Goal: Task Accomplishment & Management: Manage account settings

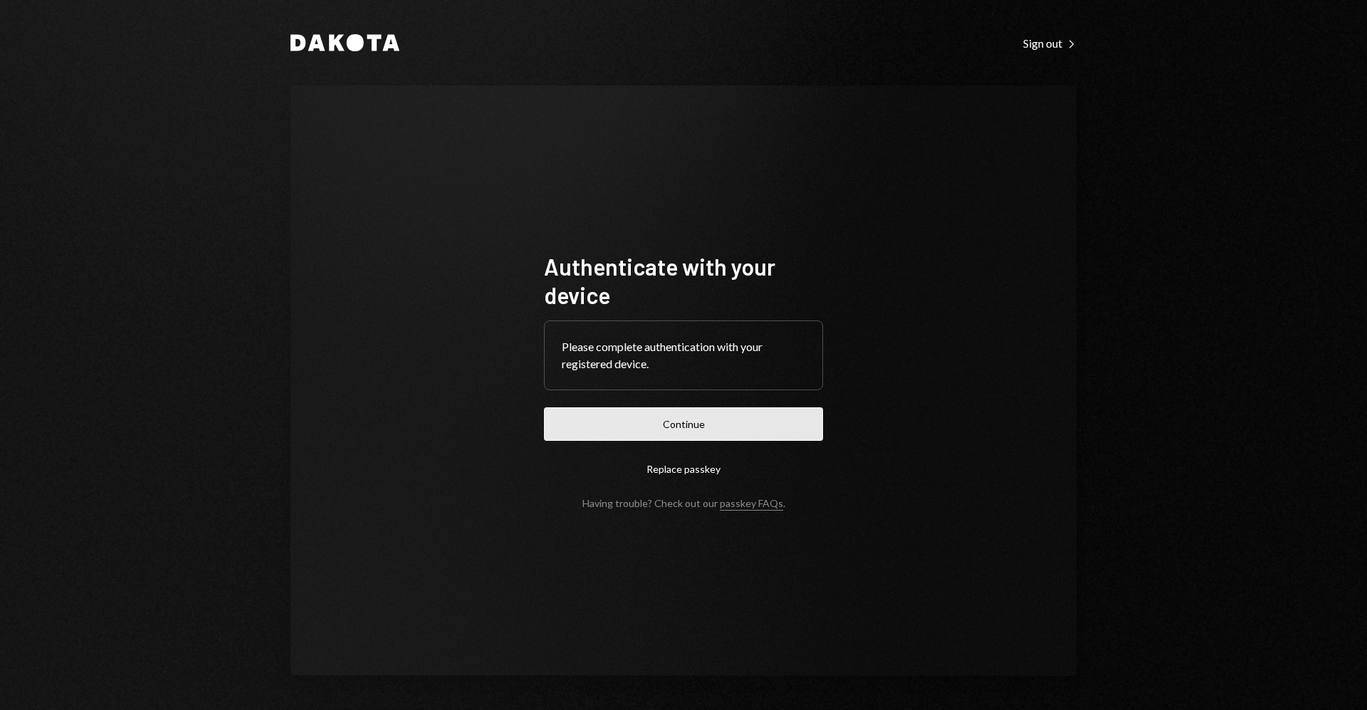
click at [706, 419] on button "Continue" at bounding box center [683, 423] width 279 height 33
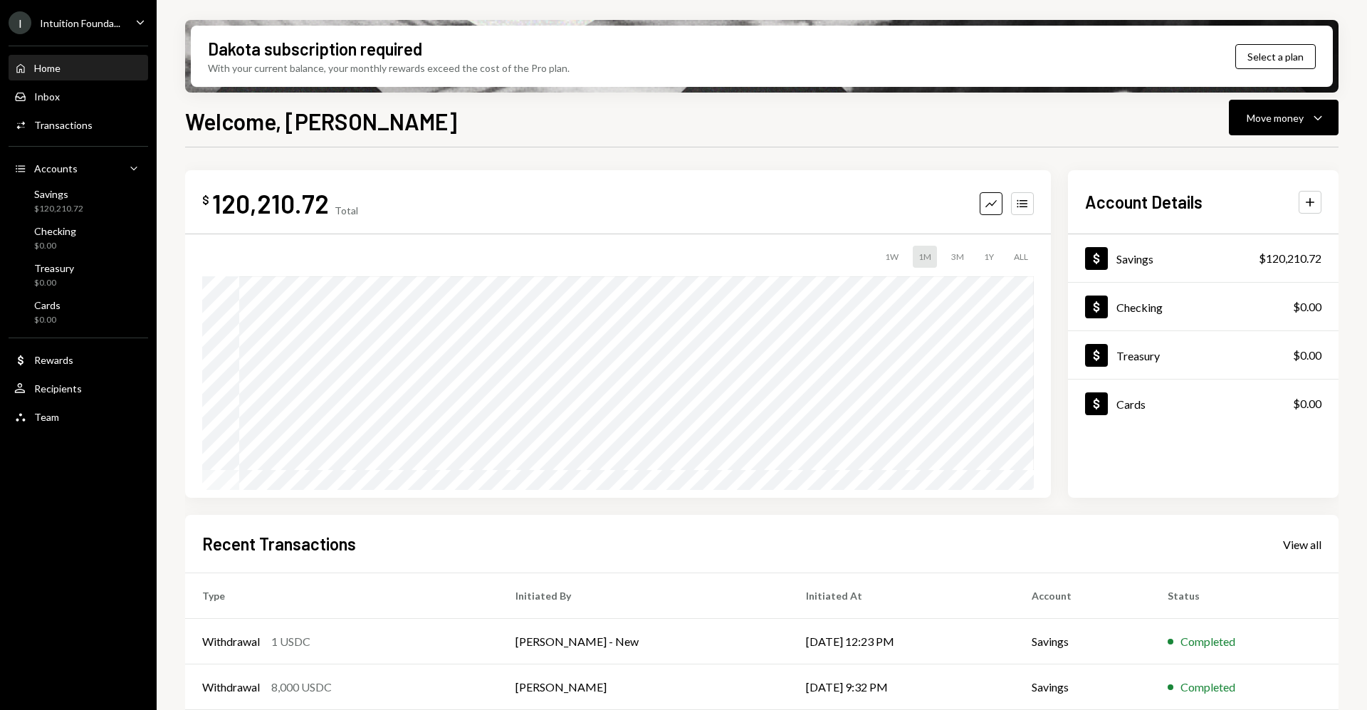
click at [132, 30] on div "Caret Down" at bounding box center [140, 23] width 16 height 18
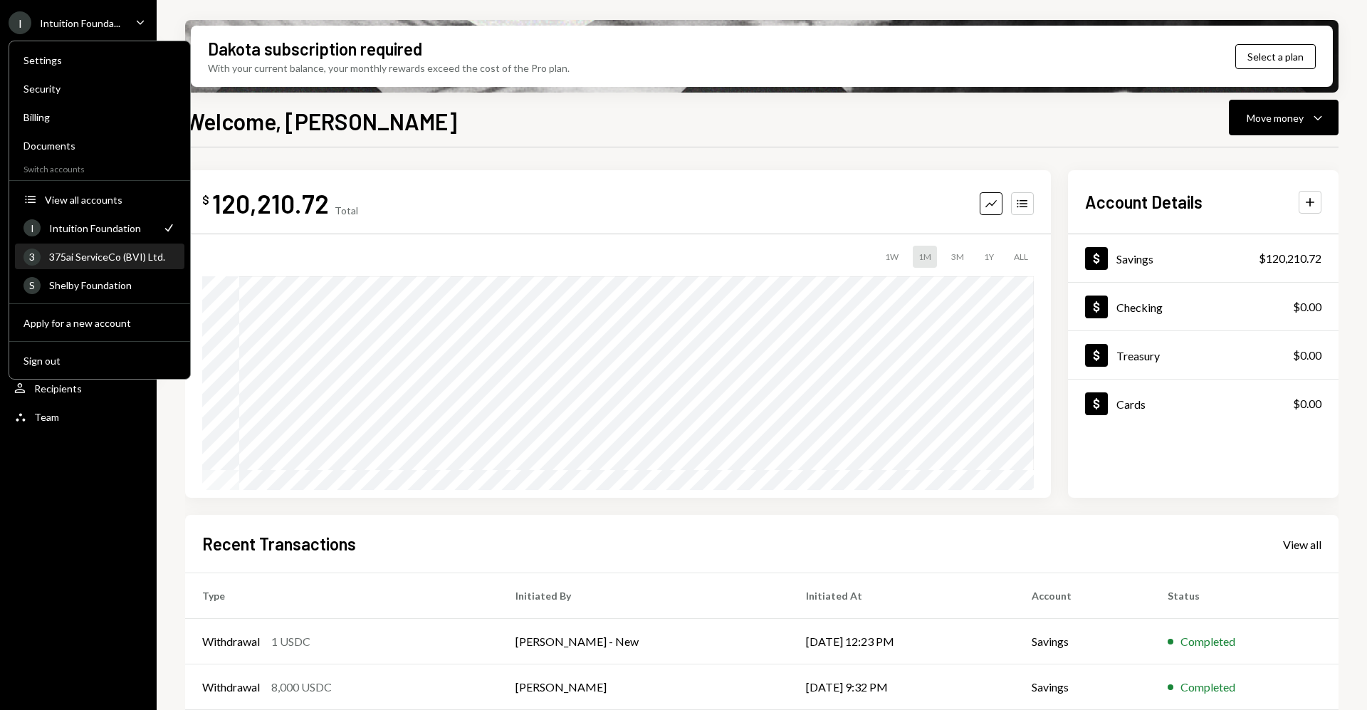
click at [93, 254] on div "375ai ServiceCo (BVI) Ltd." at bounding box center [112, 257] width 127 height 12
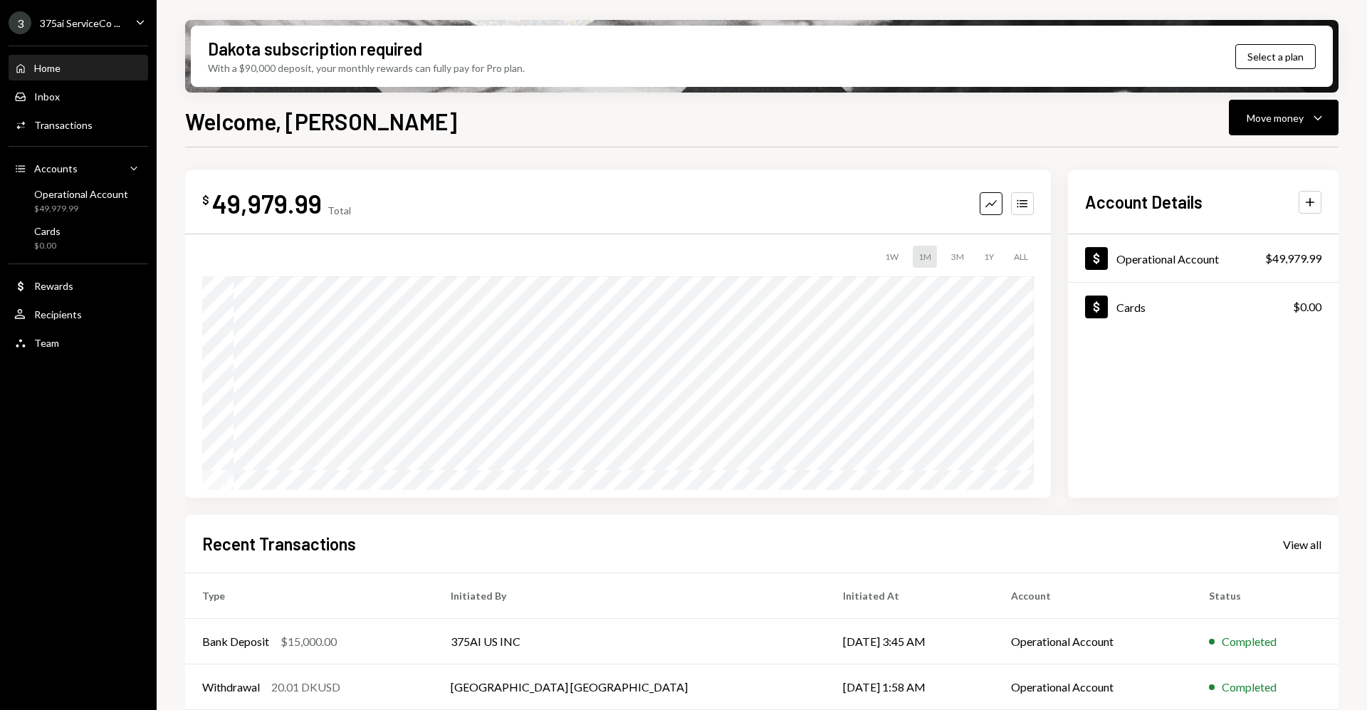
click at [105, 20] on div "375ai ServiceCo ..." at bounding box center [80, 23] width 80 height 12
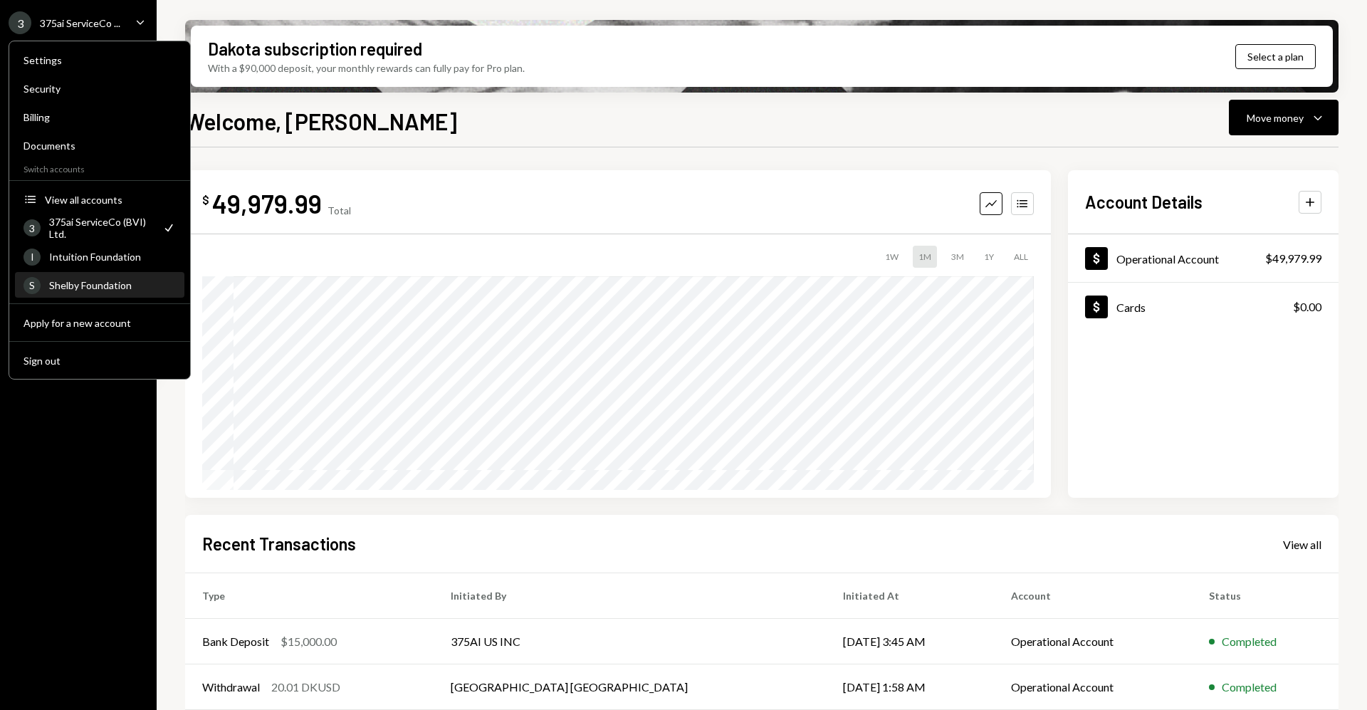
click at [112, 283] on div "Shelby Foundation" at bounding box center [112, 285] width 127 height 12
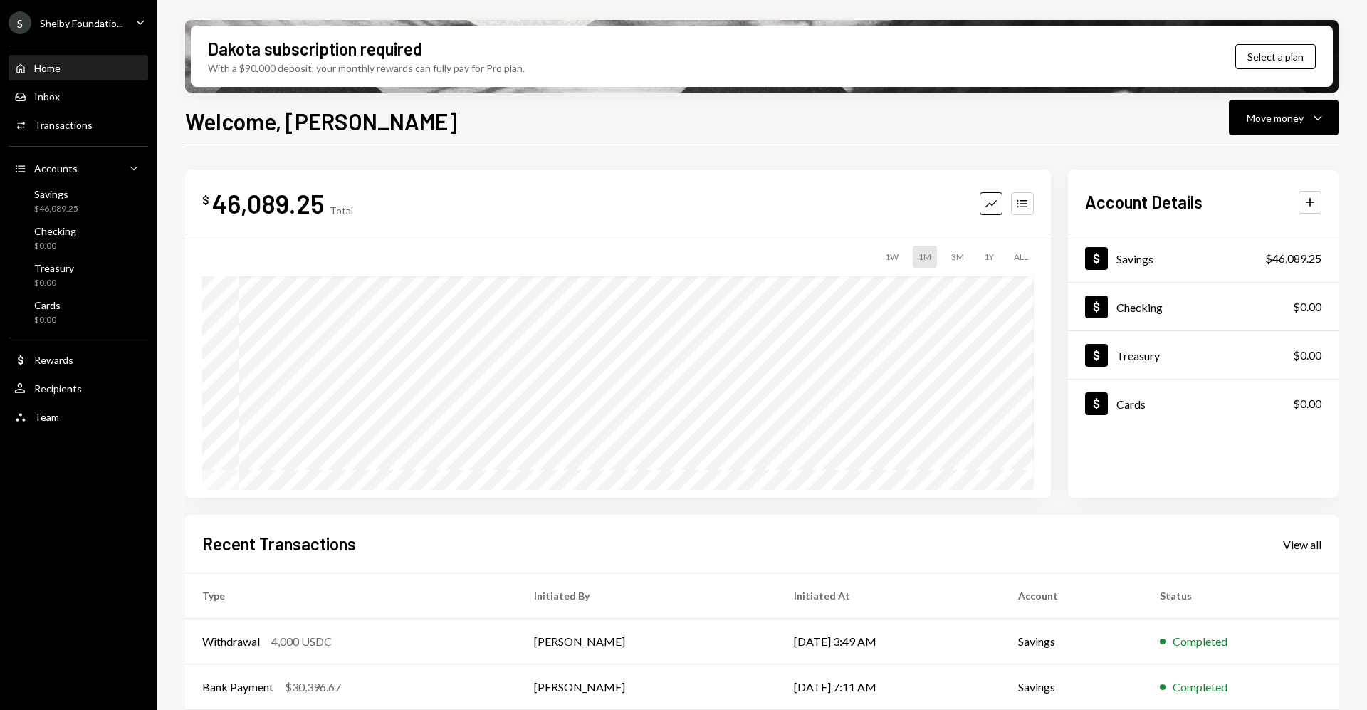
click at [137, 26] on icon "Caret Down" at bounding box center [140, 22] width 16 height 16
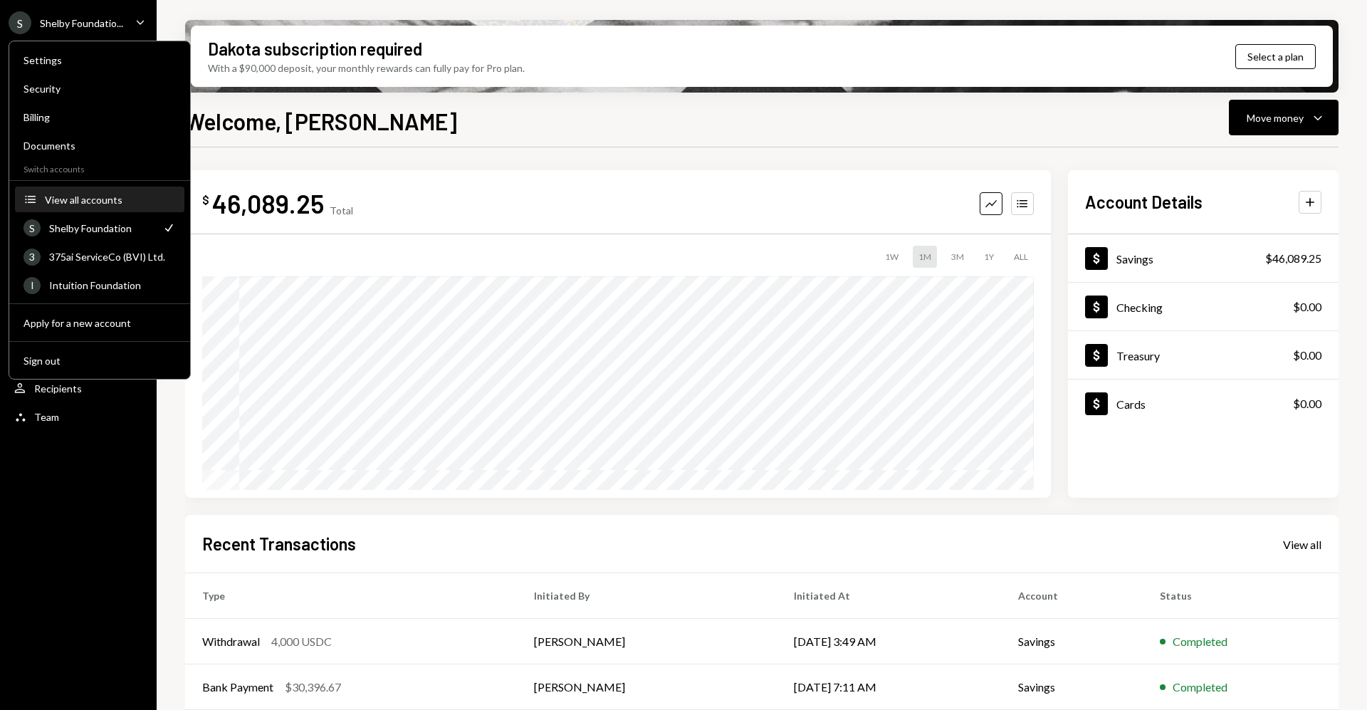
click at [113, 195] on div "View all accounts" at bounding box center [110, 200] width 131 height 12
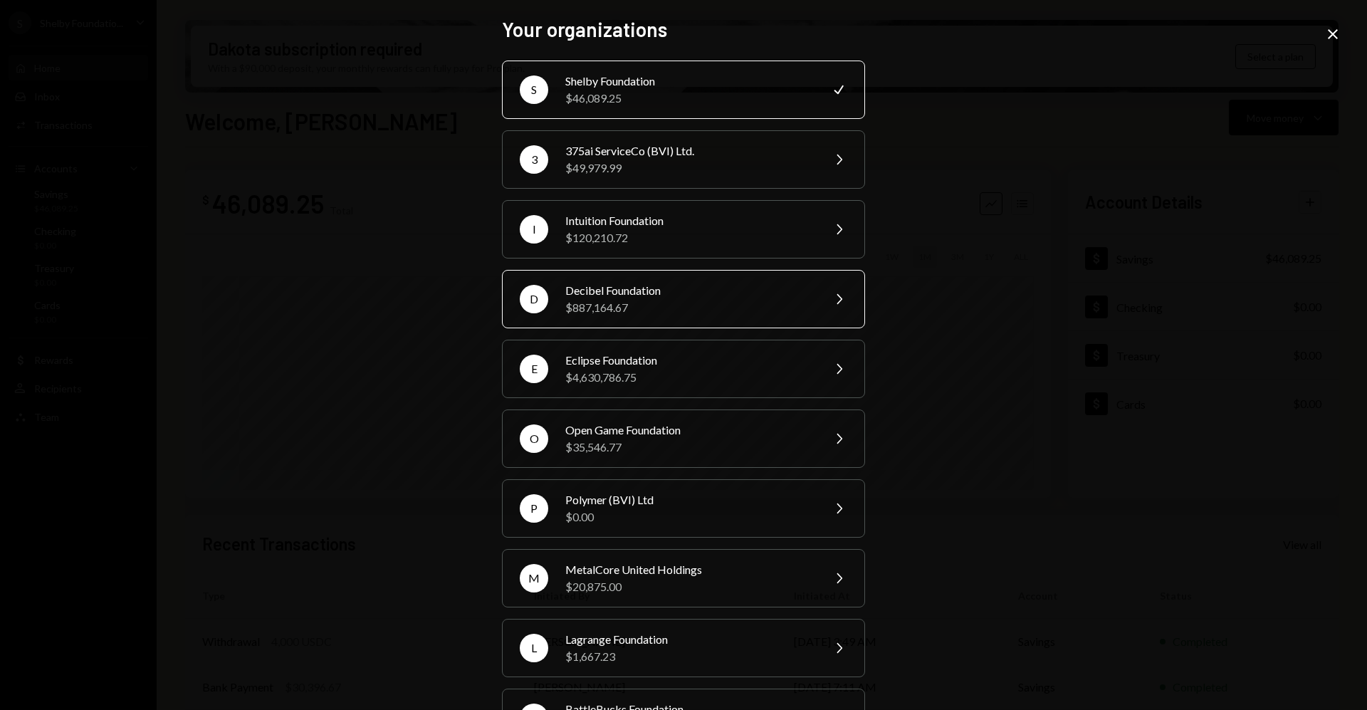
click at [687, 312] on div "$887,164.67" at bounding box center [689, 307] width 248 height 17
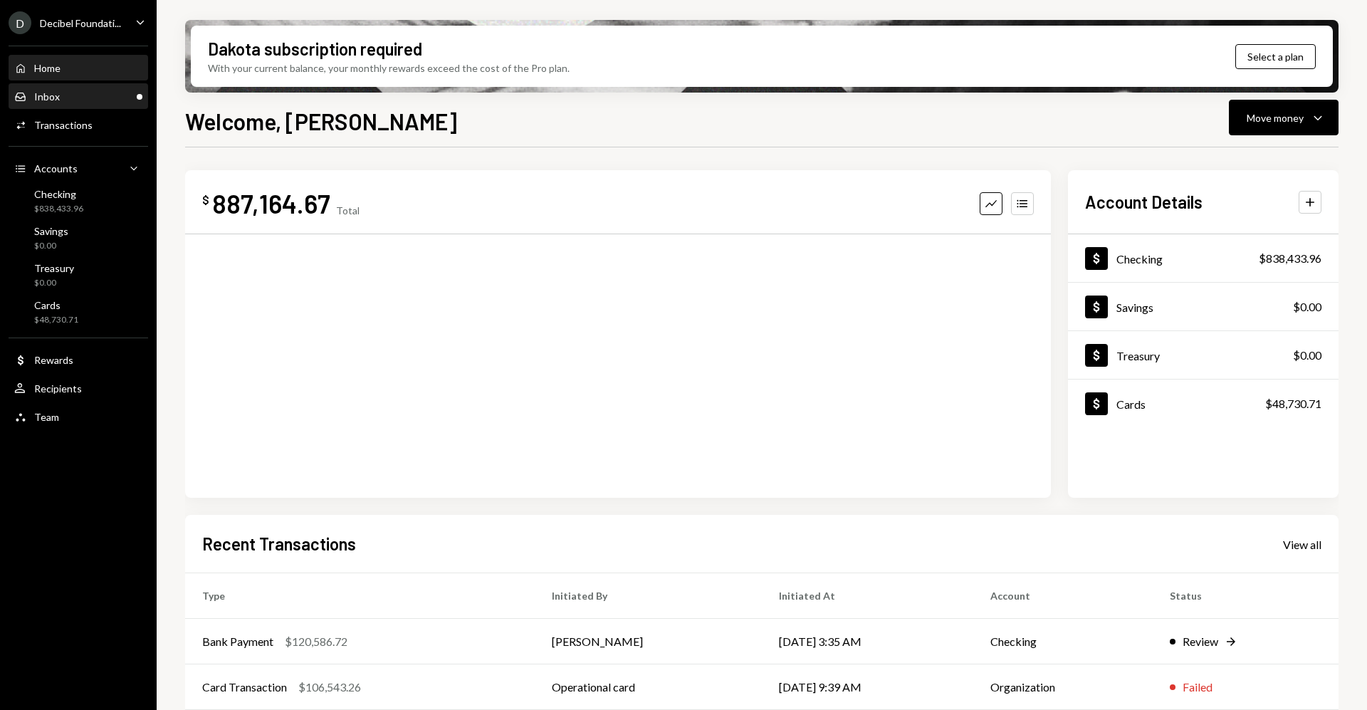
click at [101, 96] on div "Inbox Inbox" at bounding box center [78, 96] width 128 height 13
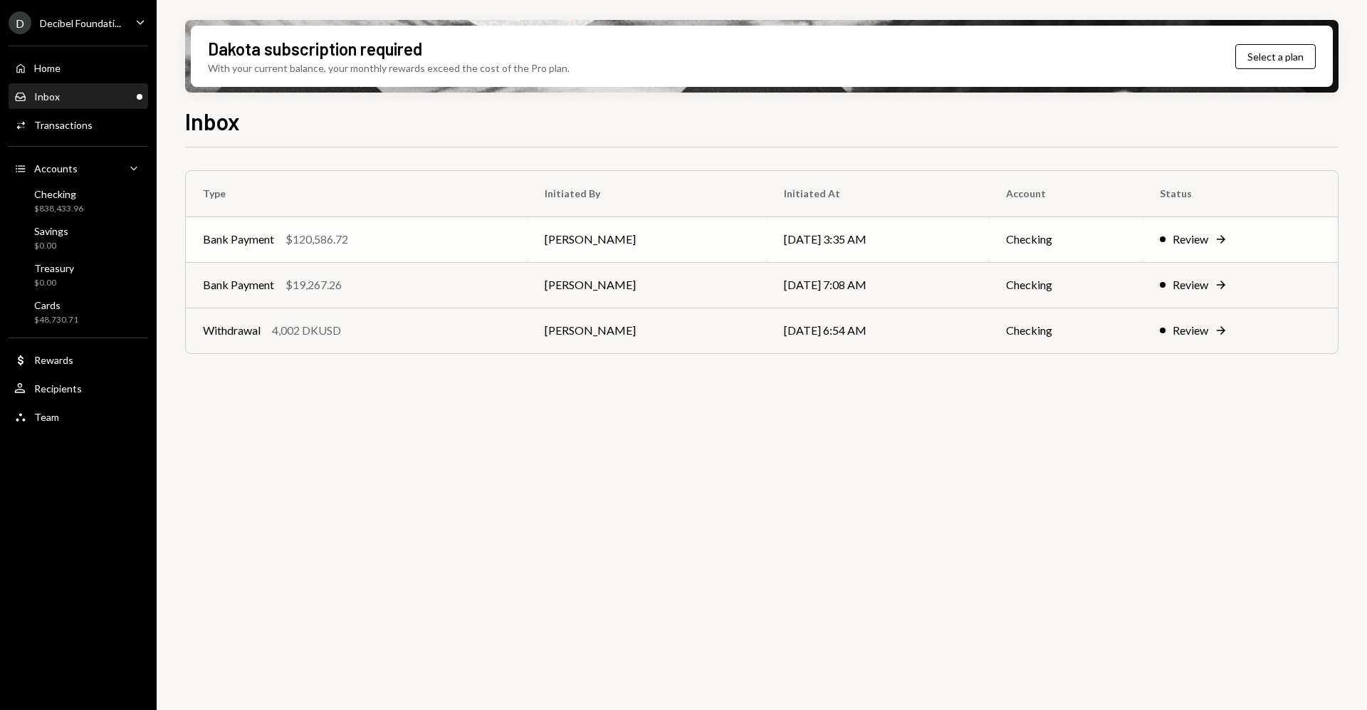
click at [1204, 233] on div "Review" at bounding box center [1190, 239] width 36 height 17
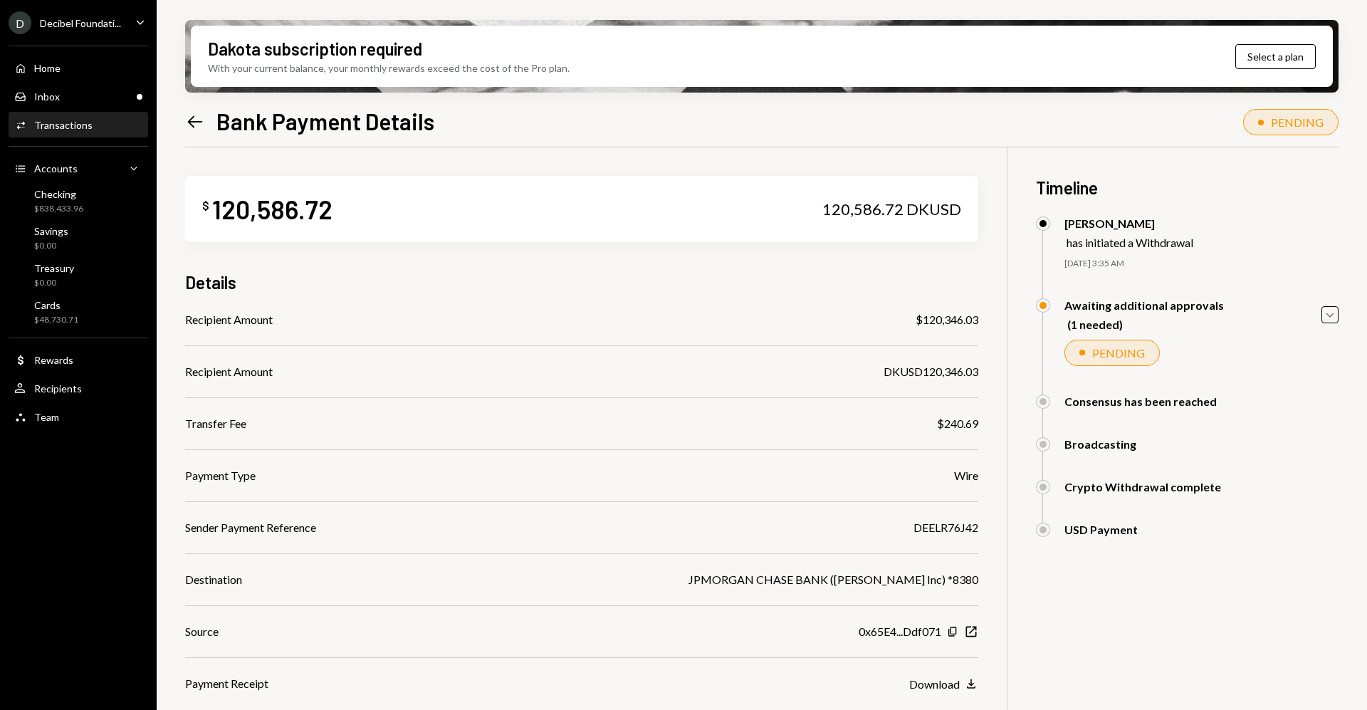
scroll to position [114, 0]
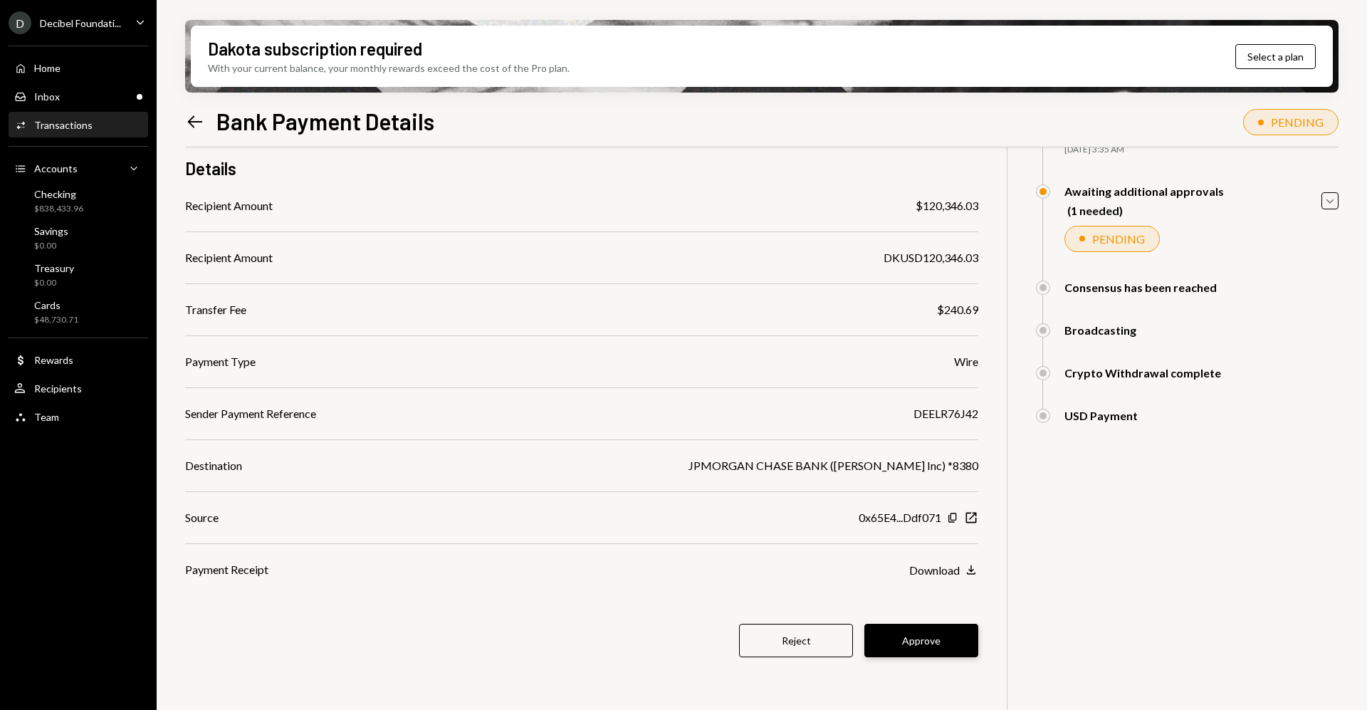
click at [940, 656] on button "Approve" at bounding box center [921, 640] width 114 height 33
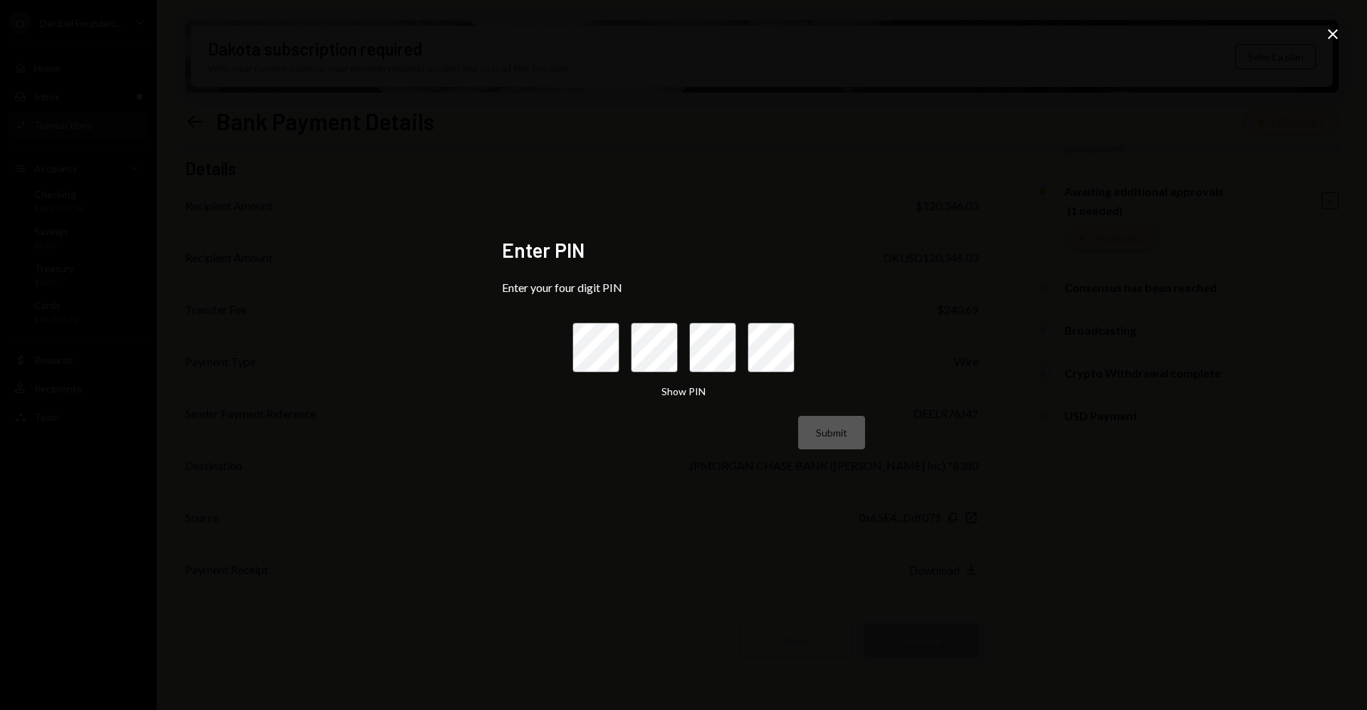
click at [940, 656] on div "Enter PIN Enter your four digit PIN Show PIN Submit Close" at bounding box center [683, 355] width 1367 height 710
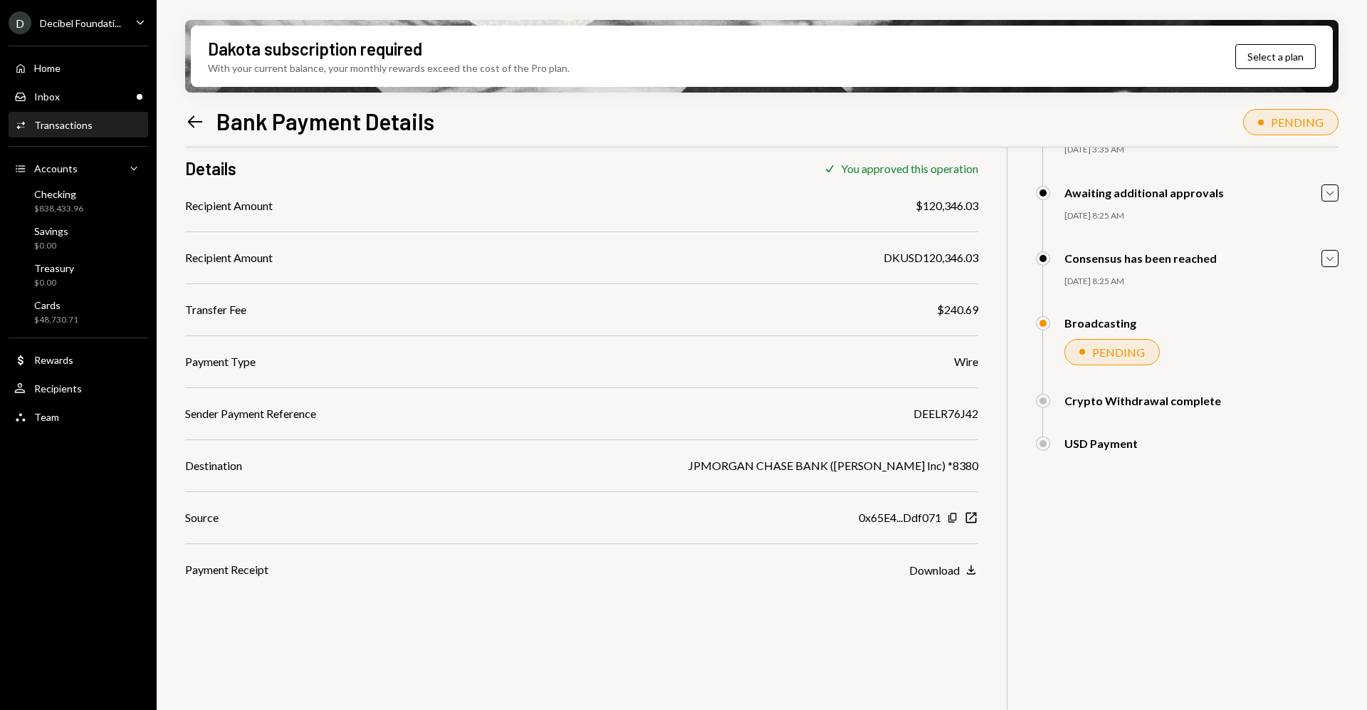
click at [193, 120] on icon "Left Arrow" at bounding box center [195, 122] width 20 height 20
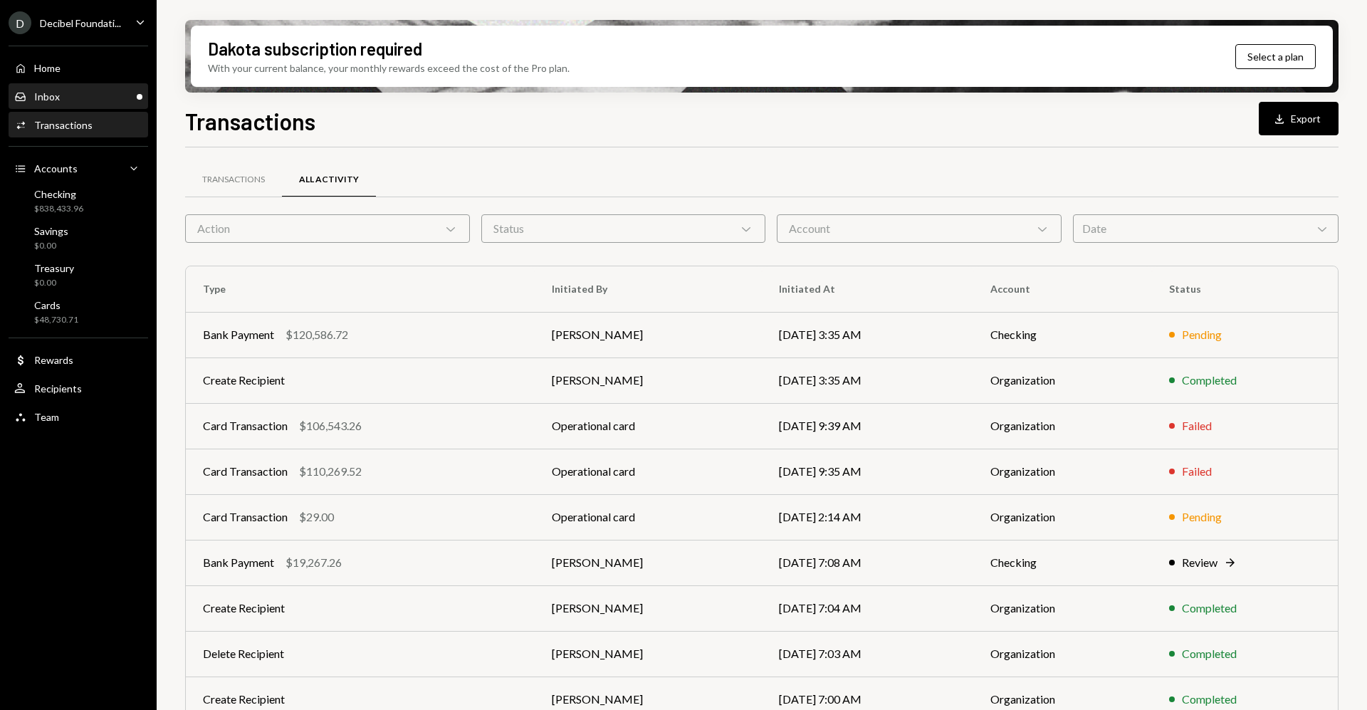
click at [85, 94] on div "Inbox Inbox" at bounding box center [78, 96] width 128 height 13
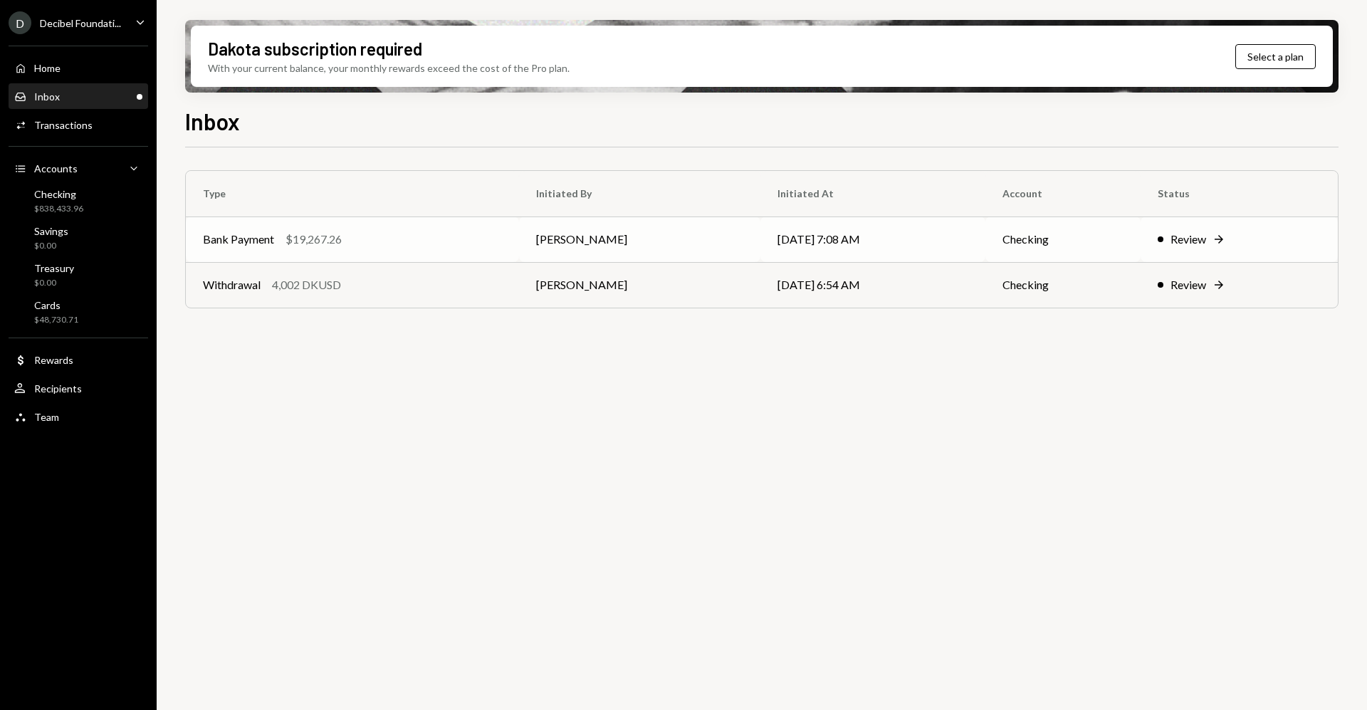
click at [1203, 261] on td "Review Right Arrow" at bounding box center [1238, 239] width 197 height 46
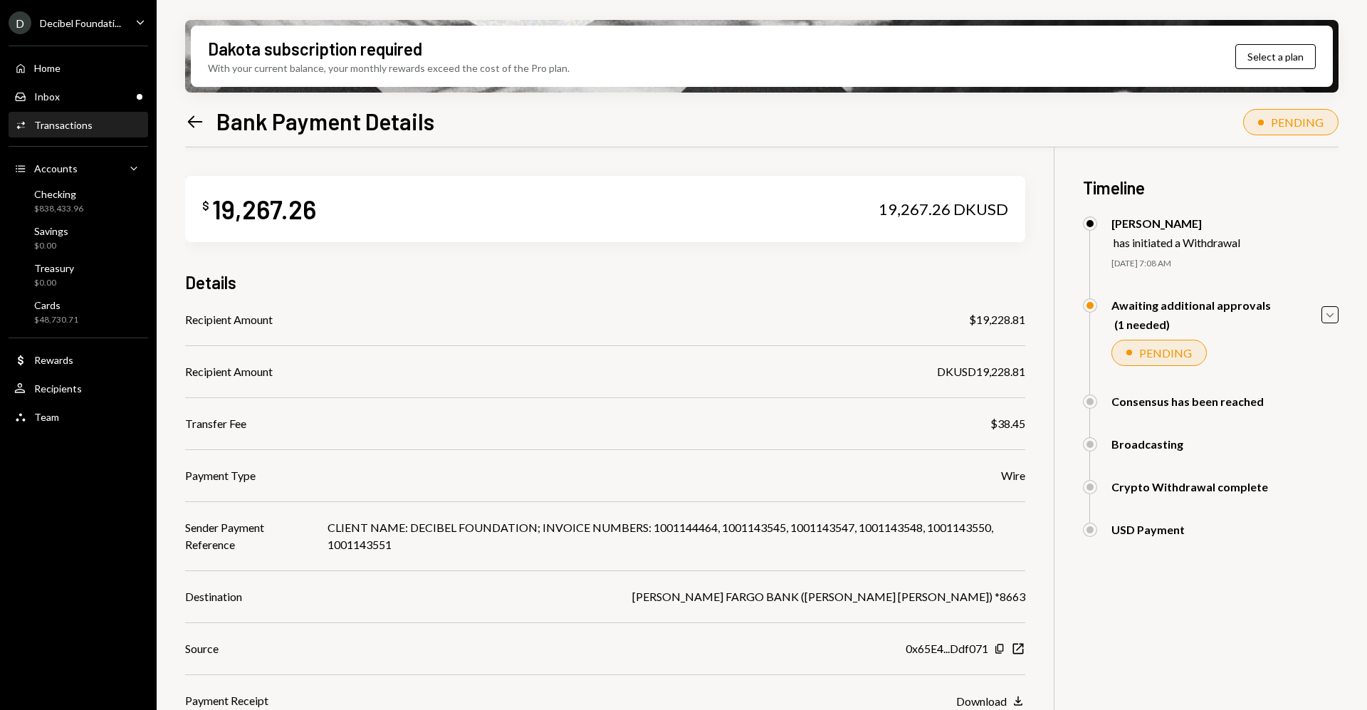
scroll to position [114, 0]
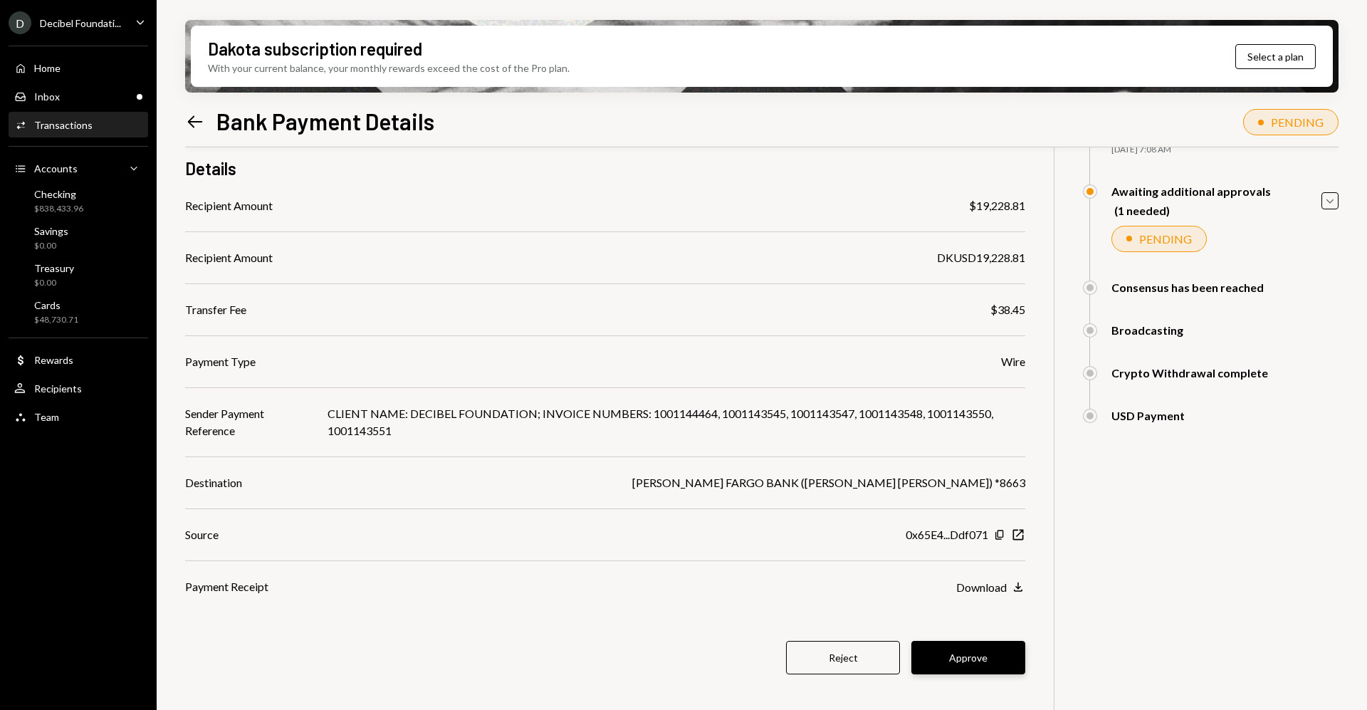
click at [1001, 658] on button "Approve" at bounding box center [968, 657] width 114 height 33
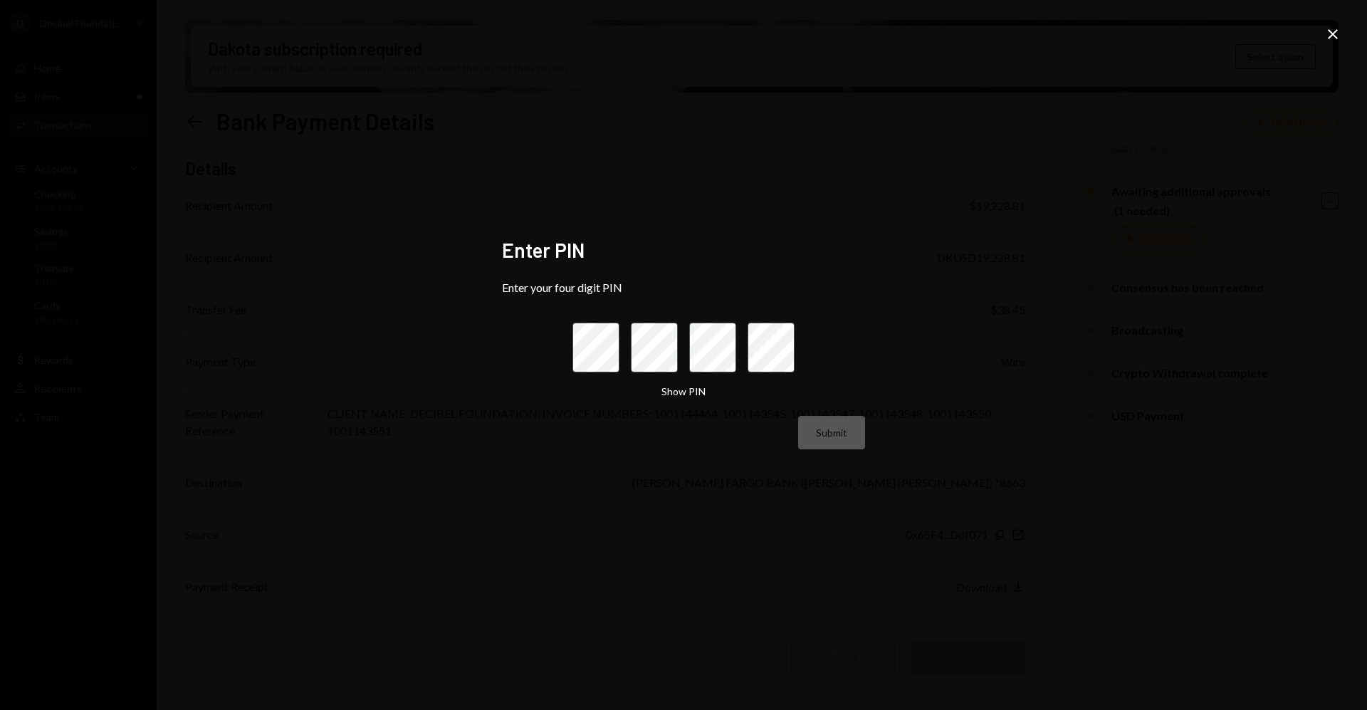
click at [620, 340] on div at bounding box center [683, 347] width 222 height 50
click at [1340, 35] on icon "Close" at bounding box center [1332, 34] width 17 height 17
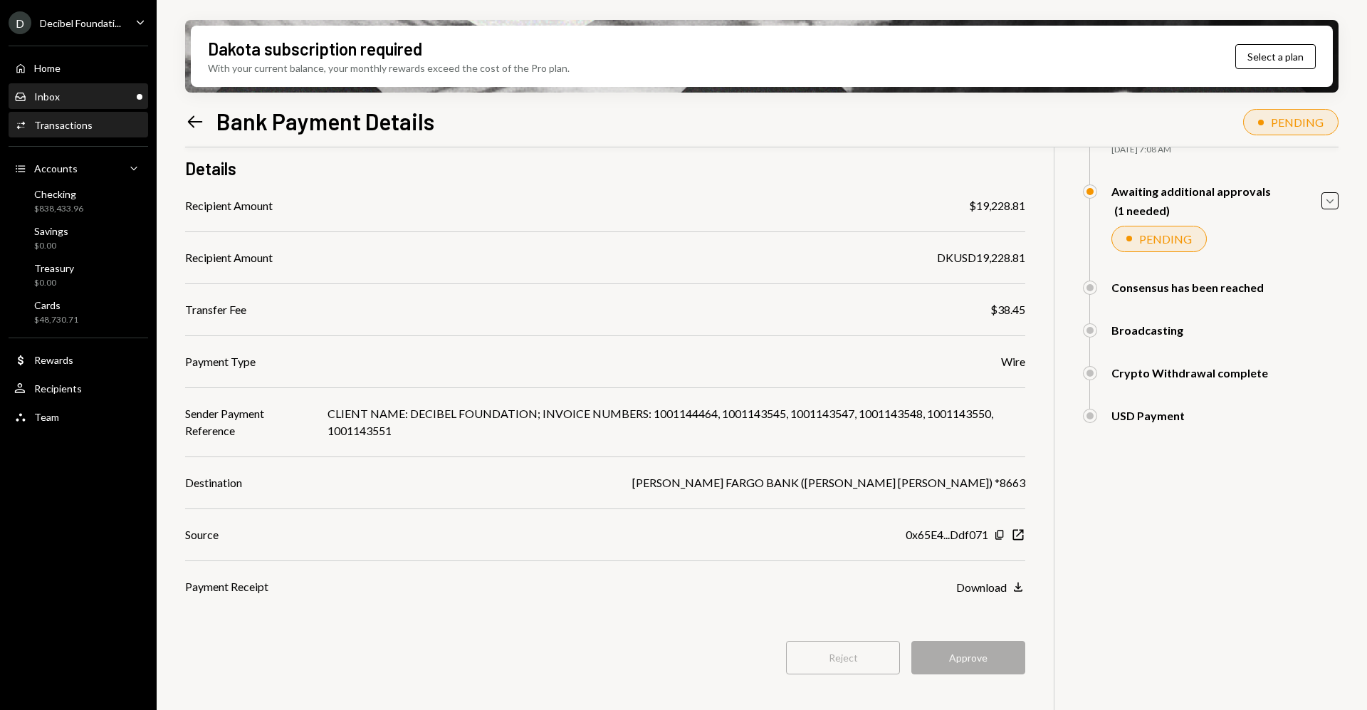
click at [77, 95] on div "Inbox Inbox" at bounding box center [78, 96] width 128 height 13
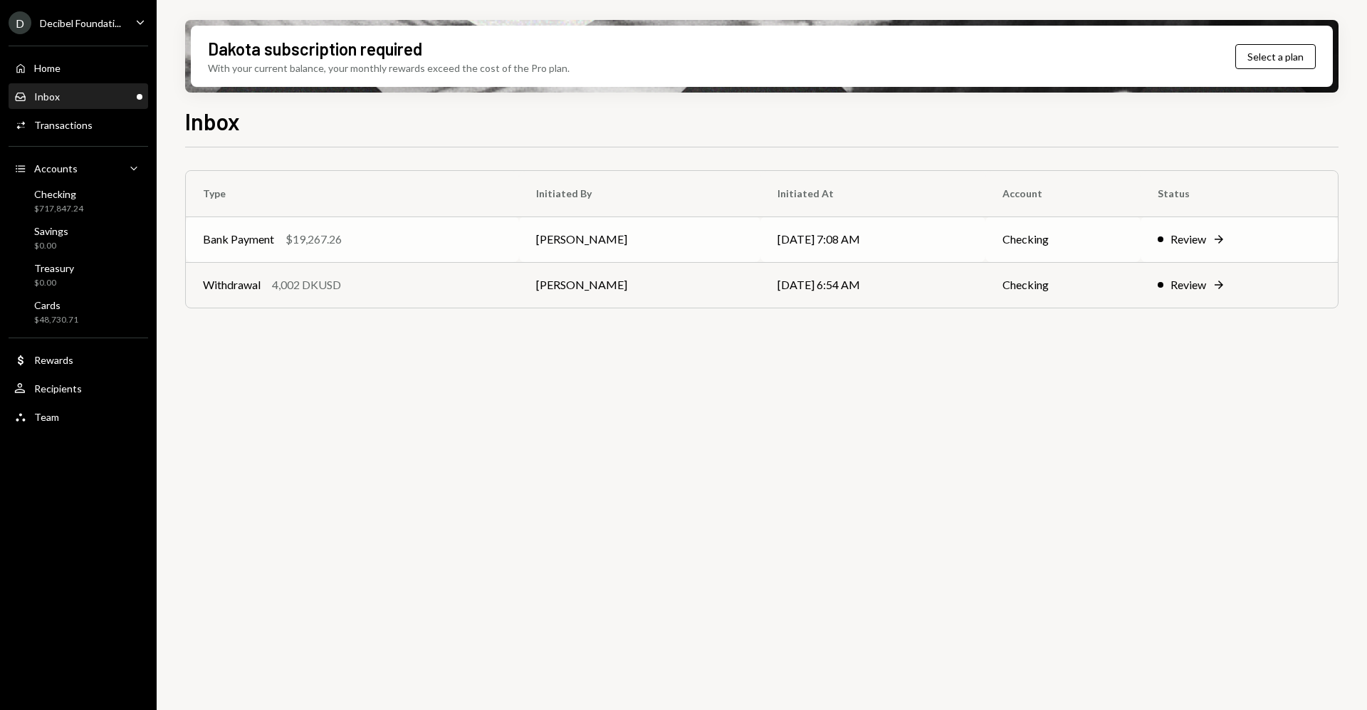
click at [1196, 251] on td "Review Right Arrow" at bounding box center [1238, 239] width 197 height 46
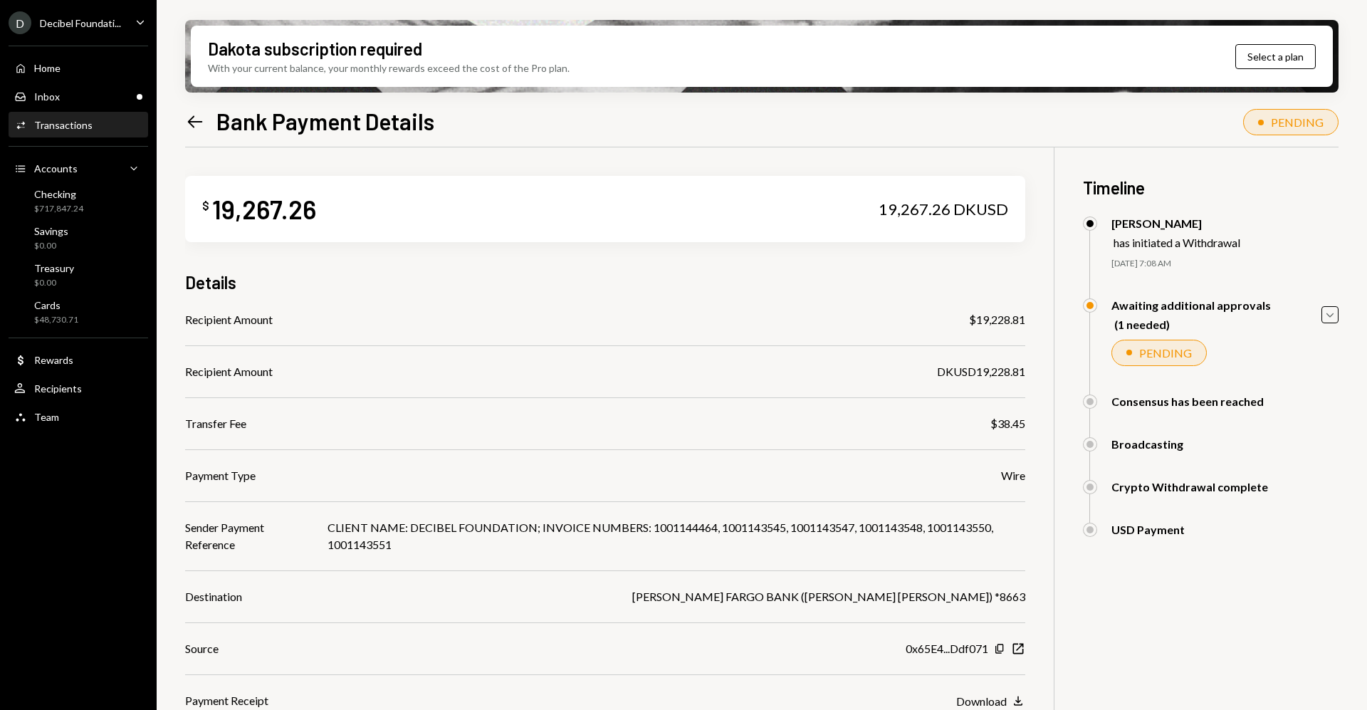
scroll to position [114, 0]
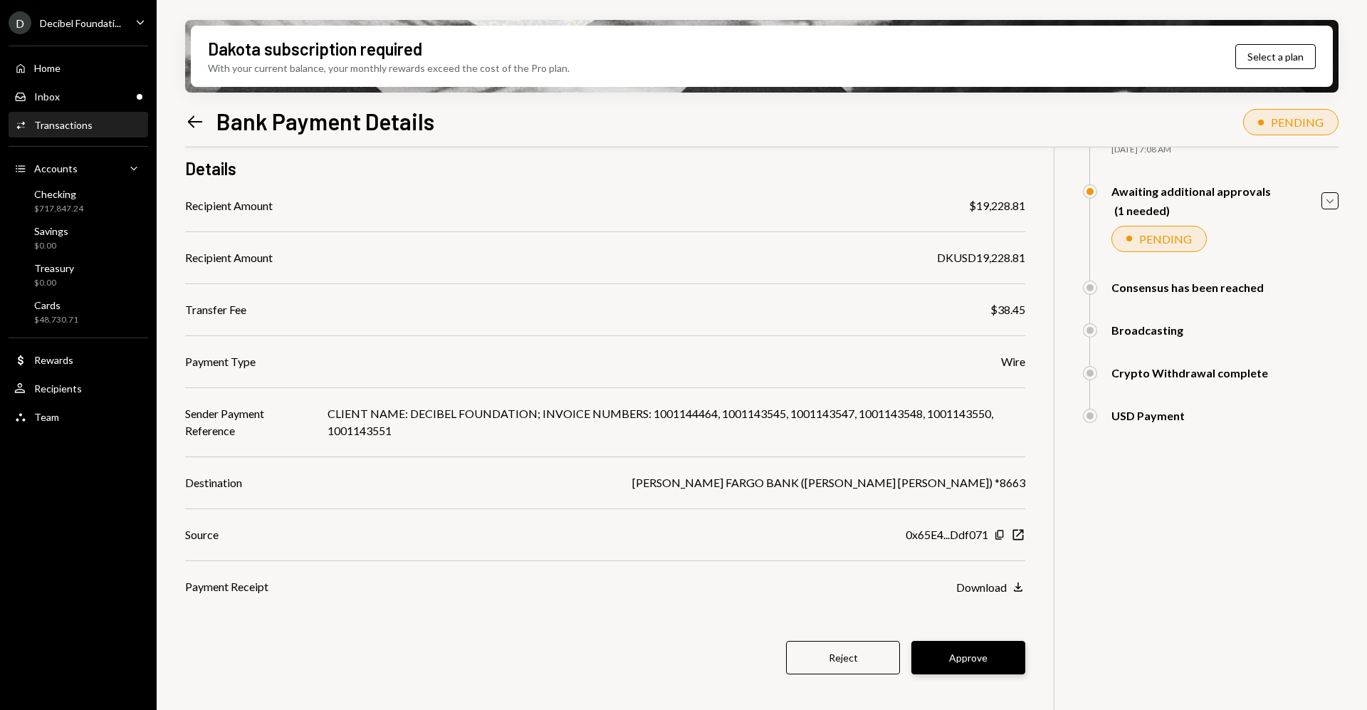
click at [1024, 655] on button "Approve" at bounding box center [968, 657] width 114 height 33
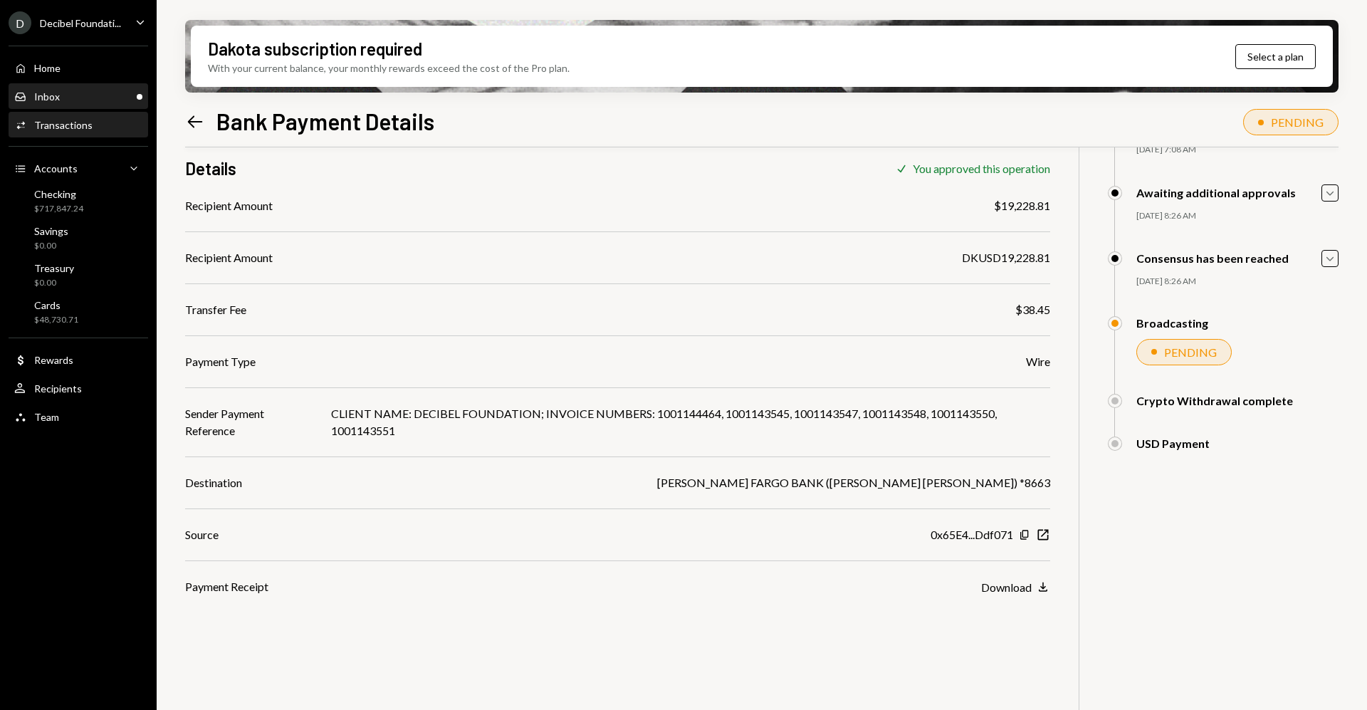
click at [133, 94] on div "Inbox Inbox" at bounding box center [78, 96] width 128 height 13
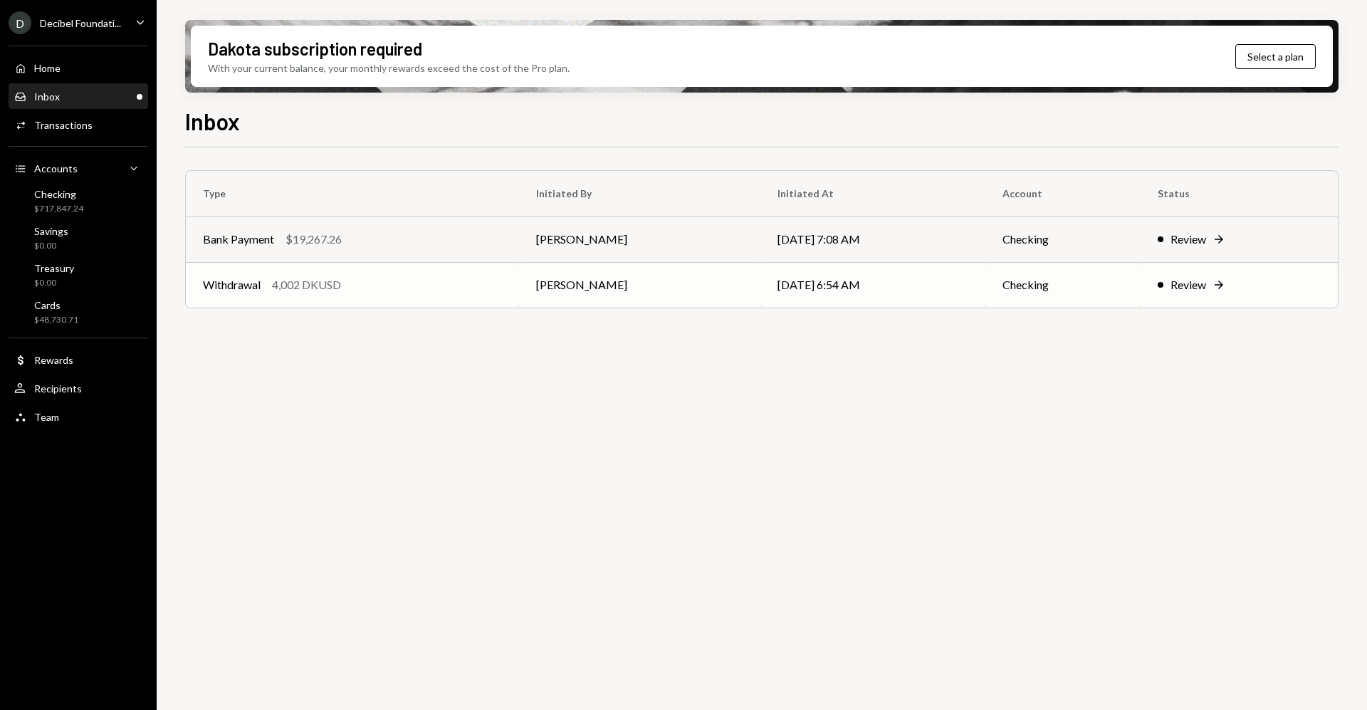
click at [1188, 293] on td "Review Right Arrow" at bounding box center [1238, 285] width 197 height 46
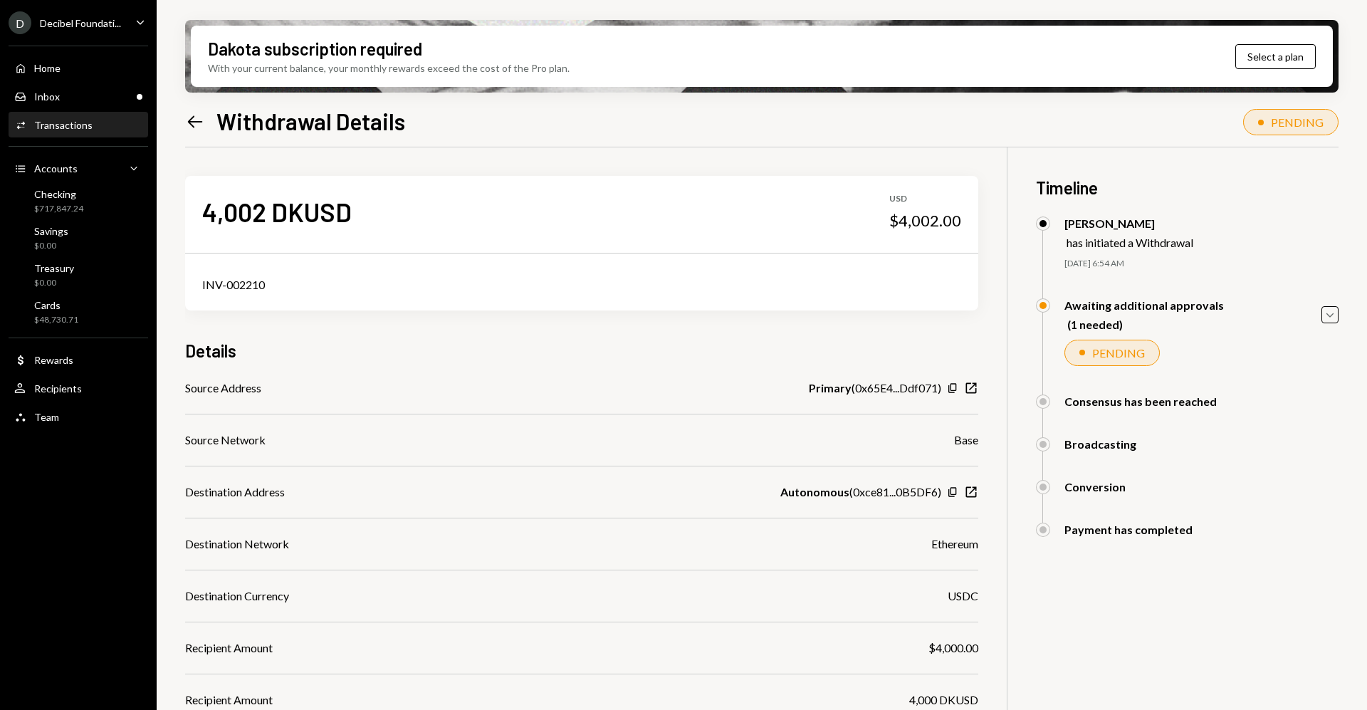
scroll to position [194, 0]
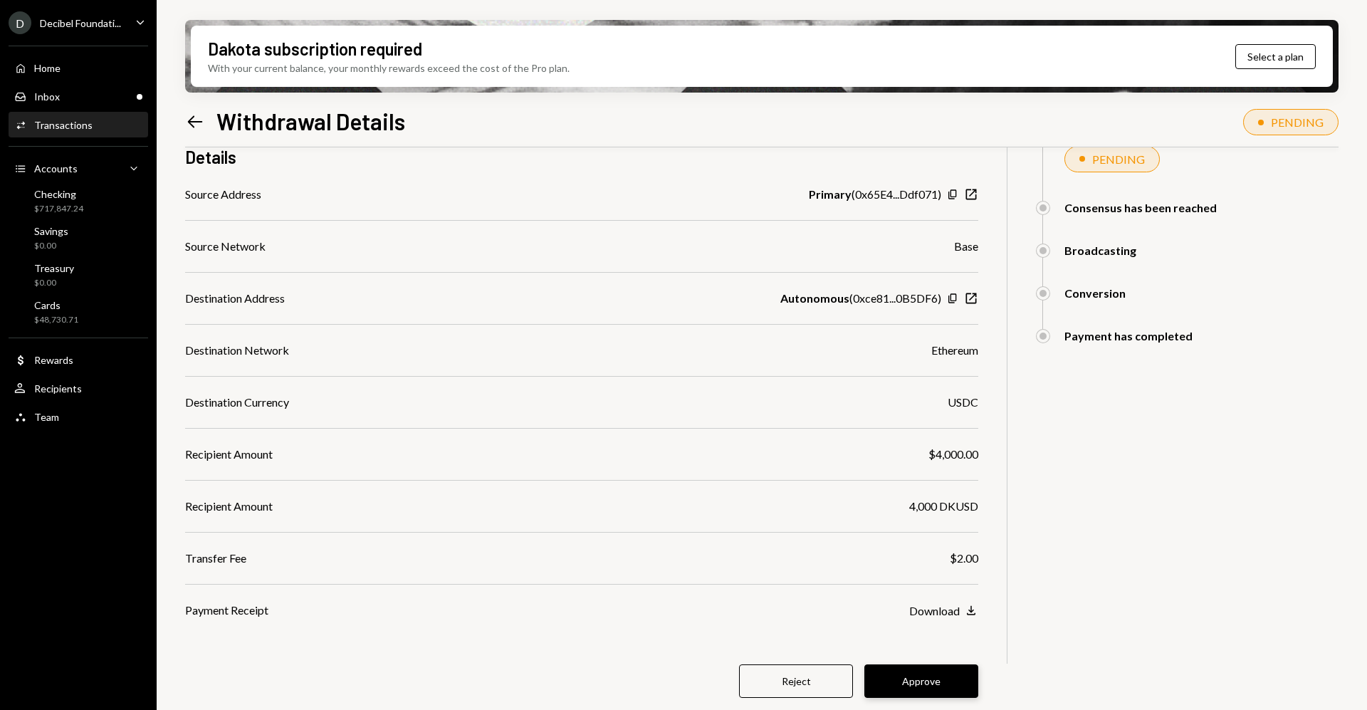
click at [919, 680] on button "Approve" at bounding box center [921, 680] width 114 height 33
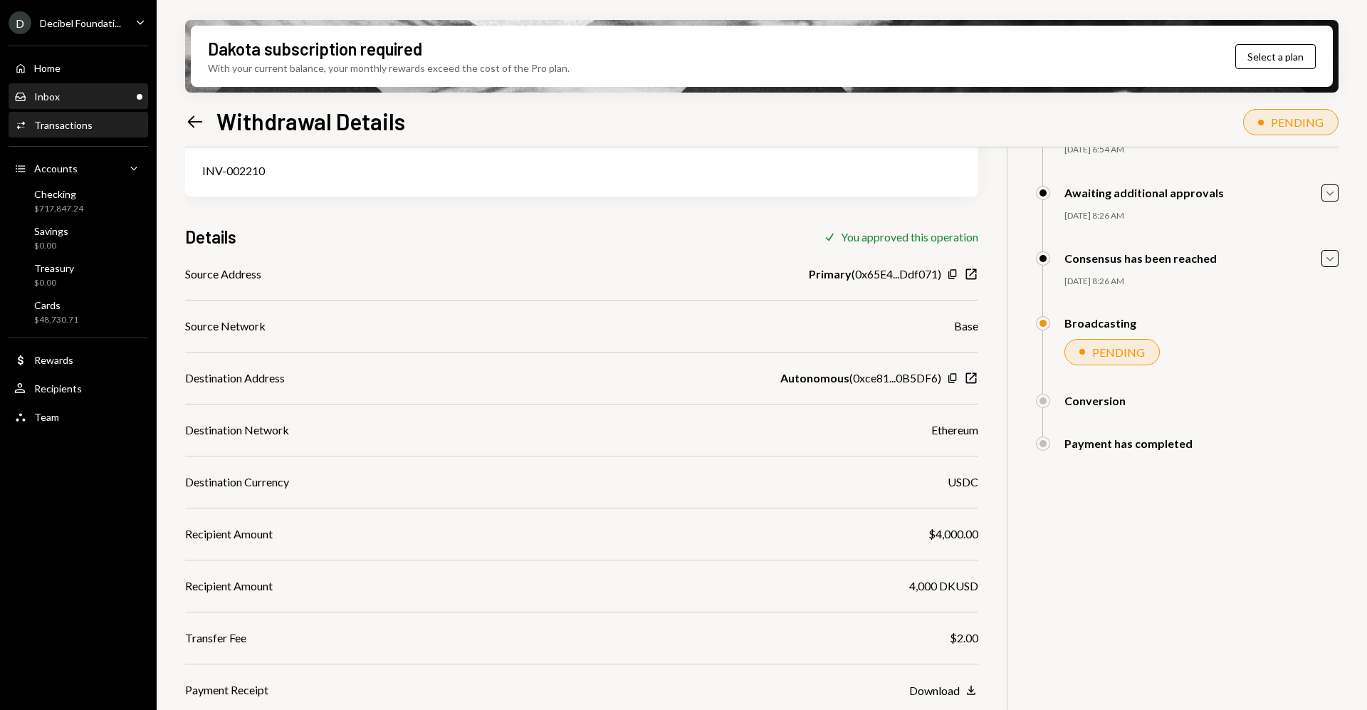
click at [63, 97] on div "Inbox Inbox" at bounding box center [78, 96] width 128 height 13
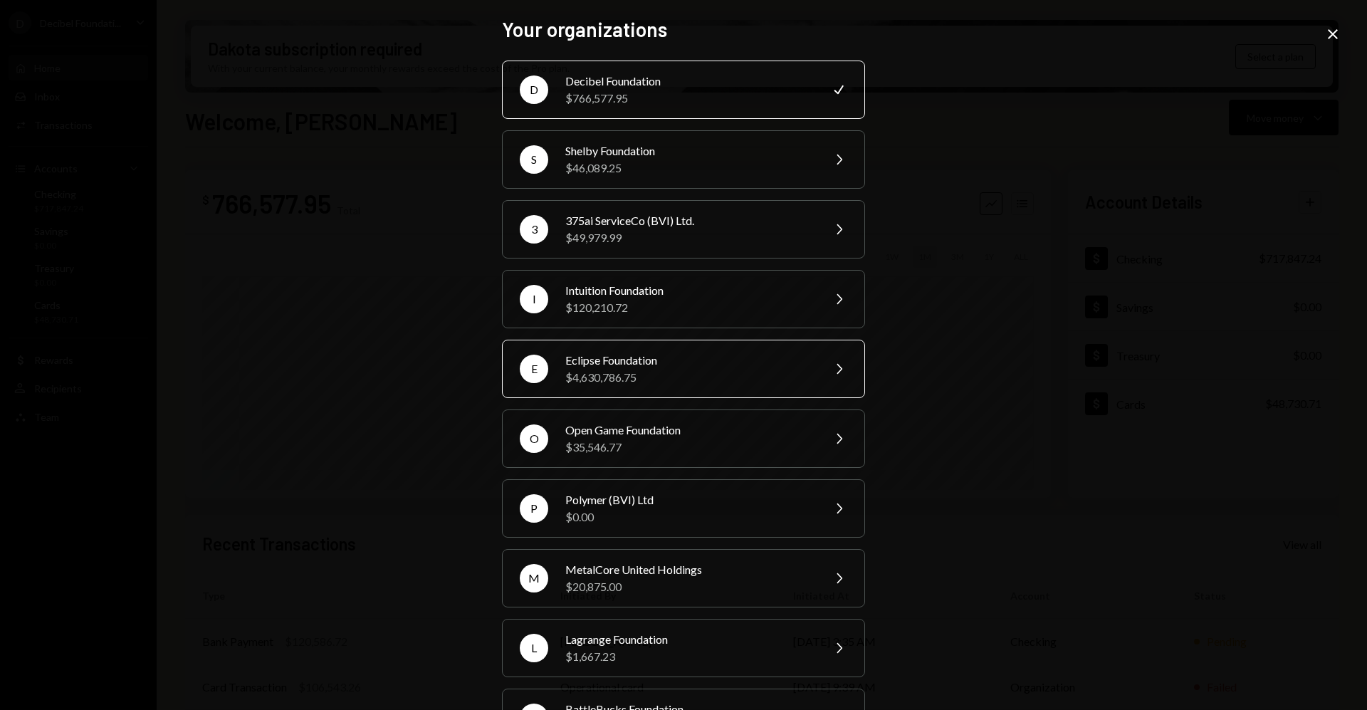
scroll to position [269, 0]
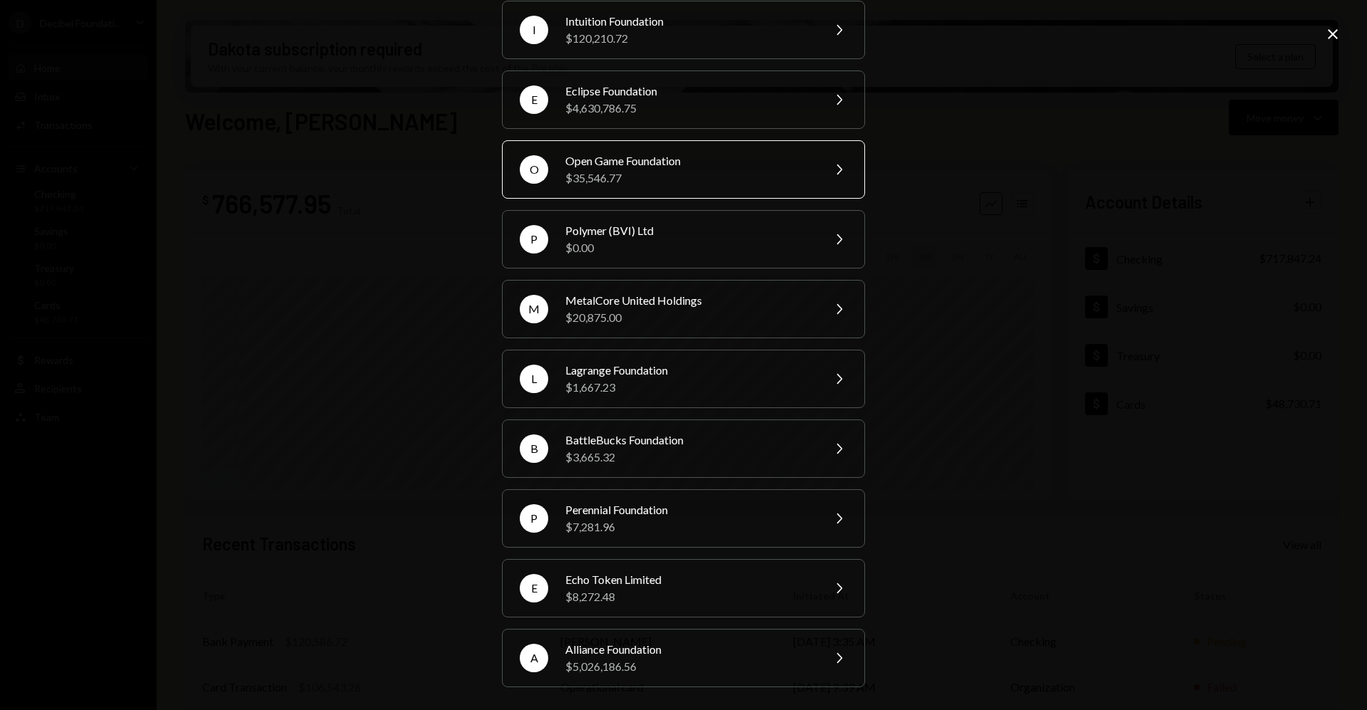
click at [687, 172] on div "$35,546.77" at bounding box center [689, 177] width 248 height 17
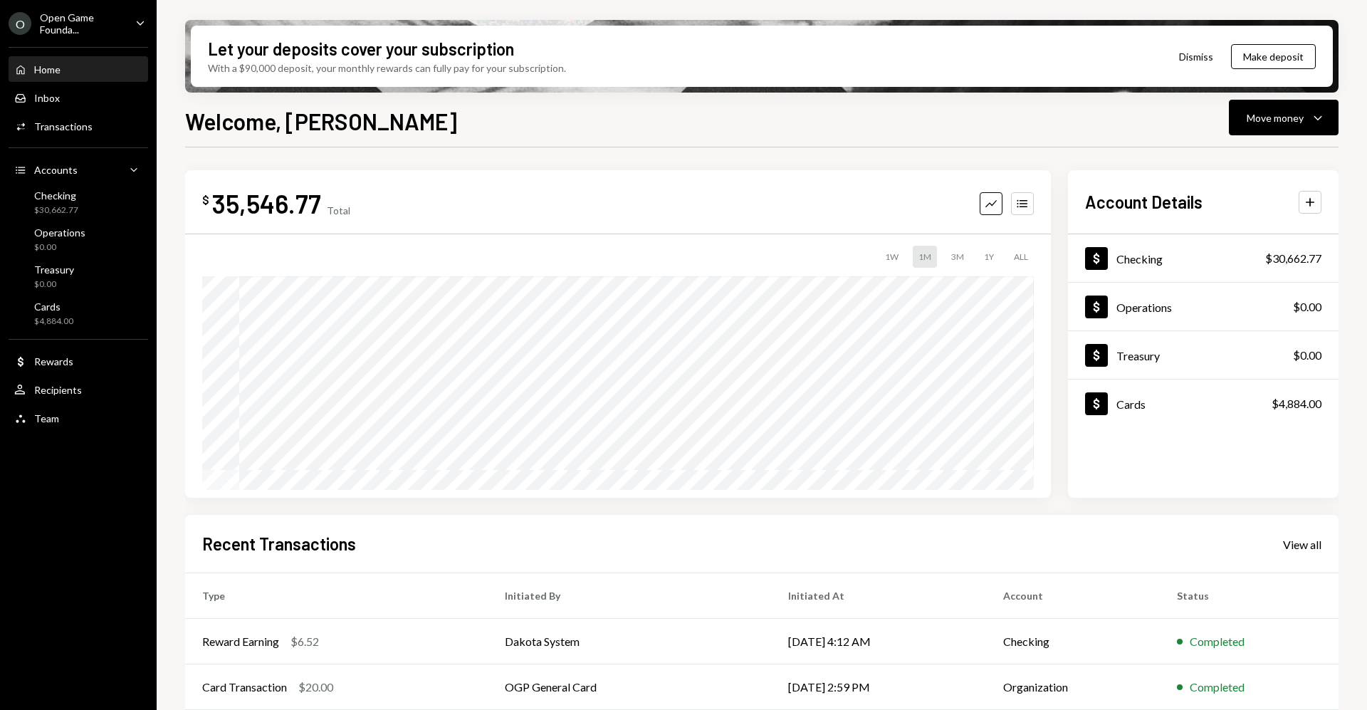
click at [132, 28] on div "O Open Game Founda... Caret Down" at bounding box center [78, 23] width 157 height 24
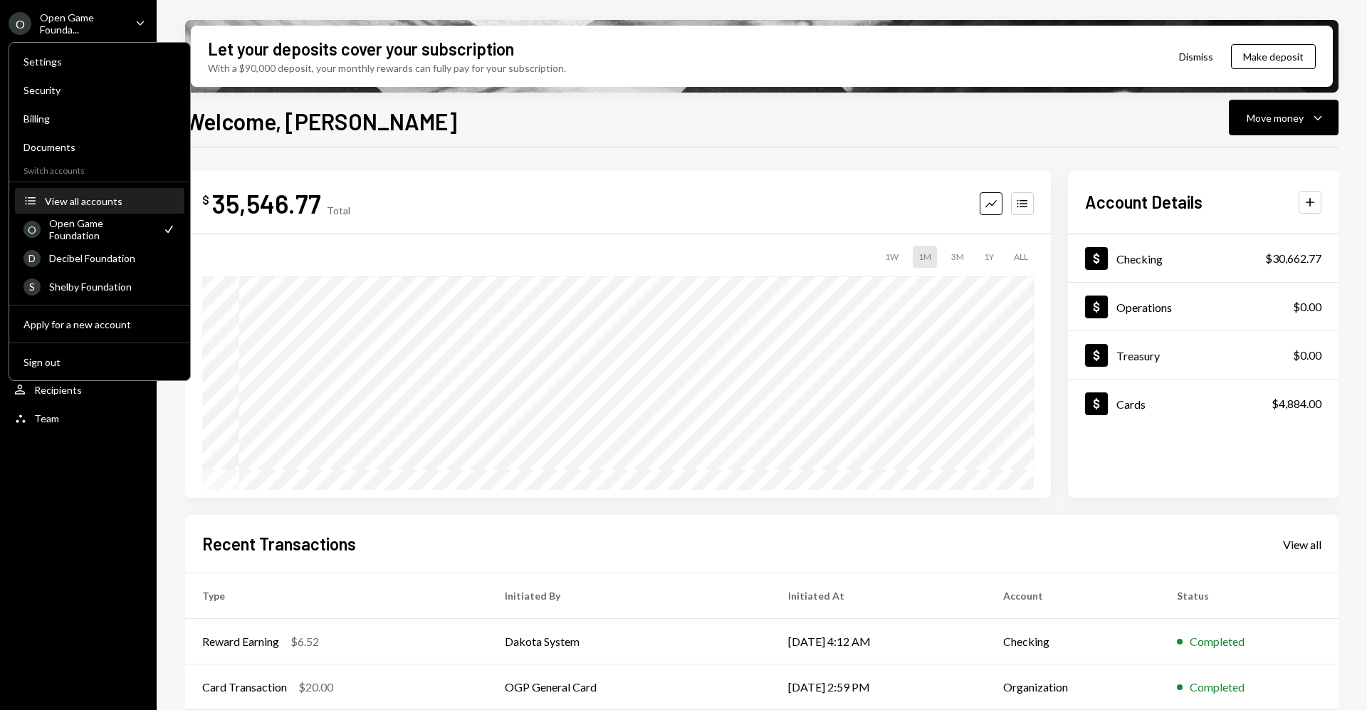
click at [113, 206] on div "View all accounts" at bounding box center [110, 201] width 131 height 12
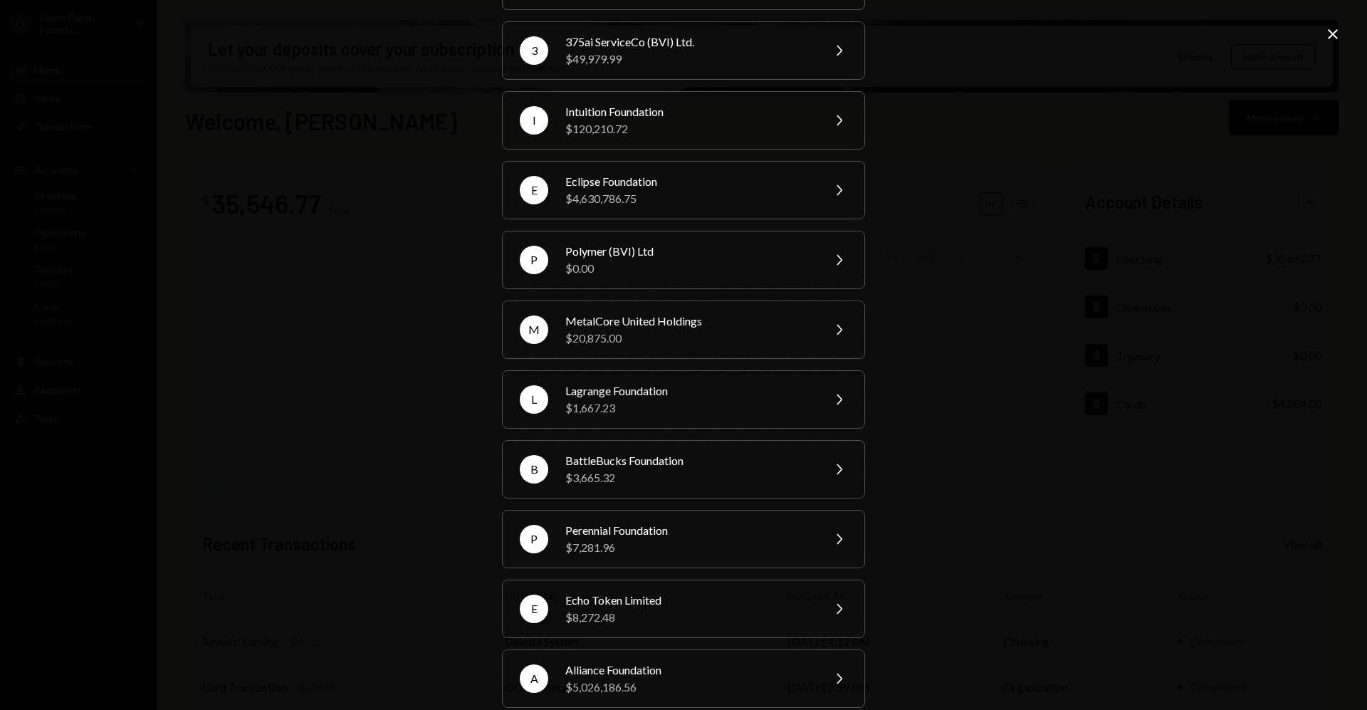
scroll to position [269, 0]
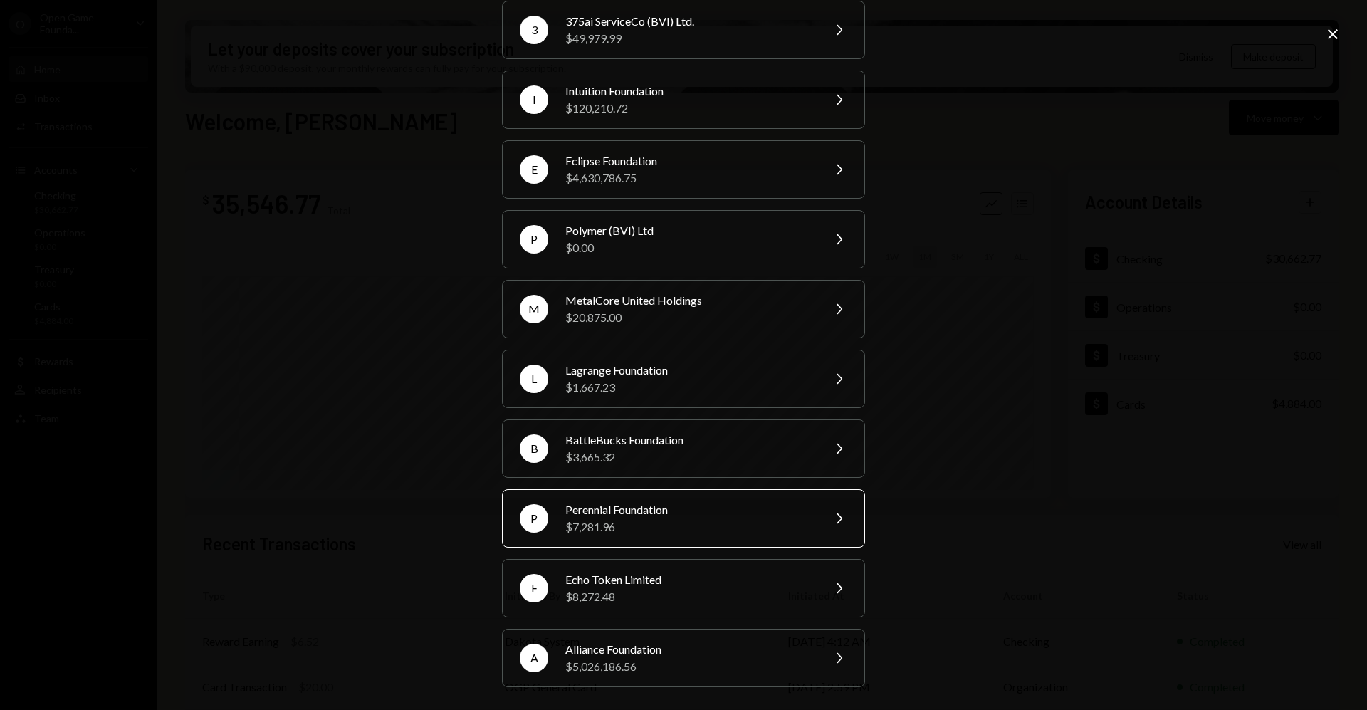
click at [700, 508] on div "Perennial Foundation" at bounding box center [689, 509] width 248 height 17
